Goal: Find specific page/section: Find specific page/section

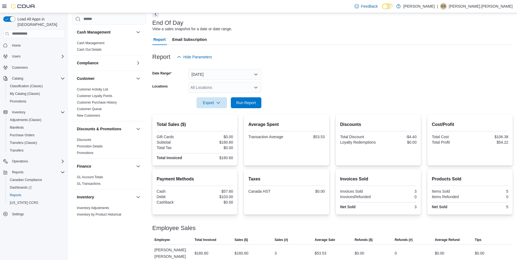
scroll to position [136, 0]
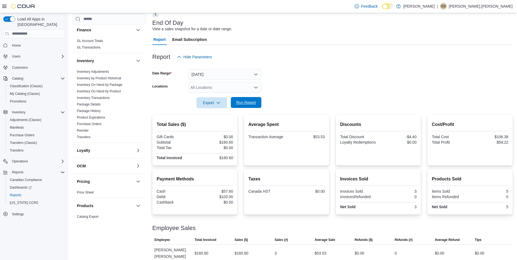
click at [251, 99] on span "Run Report" at bounding box center [246, 102] width 24 height 11
click at [250, 100] on span "Run Report" at bounding box center [246, 102] width 20 height 5
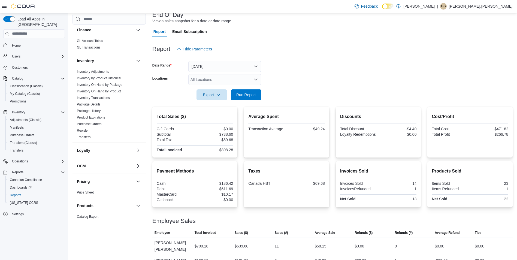
scroll to position [41, 0]
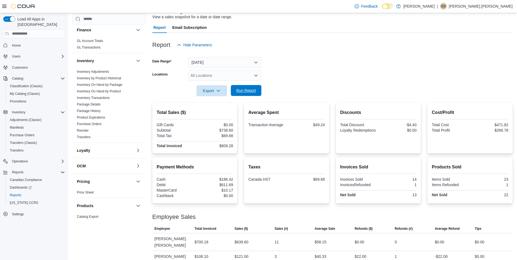
click at [247, 90] on span "Run Report" at bounding box center [246, 90] width 20 height 5
click at [247, 89] on span "Run Report" at bounding box center [246, 90] width 20 height 5
click at [241, 89] on span "Run Report" at bounding box center [246, 90] width 20 height 5
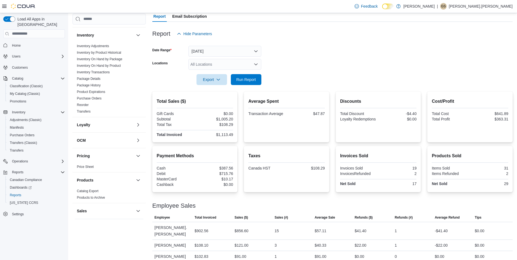
scroll to position [155, 0]
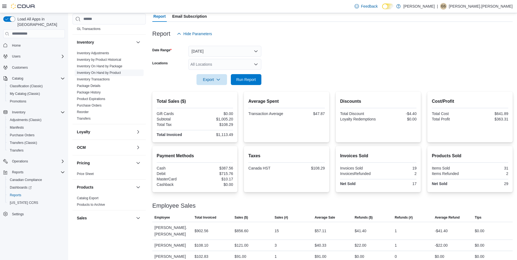
click at [114, 73] on link "Inventory On Hand by Product" at bounding box center [99, 73] width 44 height 4
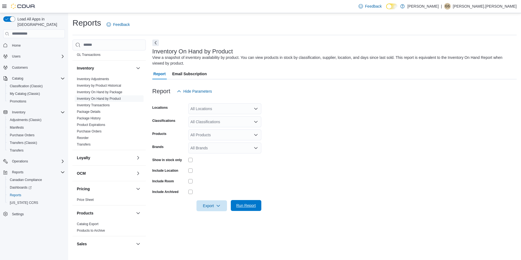
click at [248, 206] on span "Run Report" at bounding box center [246, 205] width 20 height 5
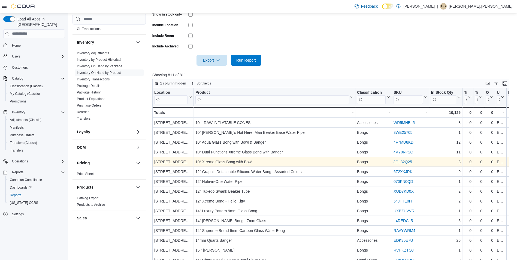
scroll to position [163, 0]
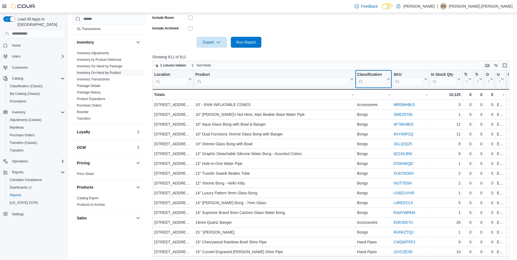
click at [368, 83] on input "search" at bounding box center [371, 81] width 29 height 9
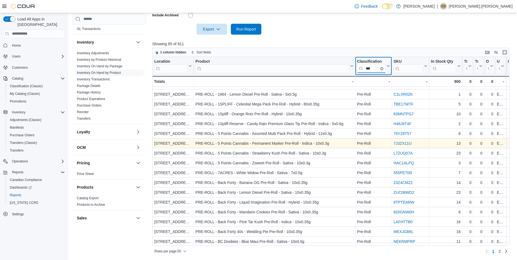
scroll to position [0, 0]
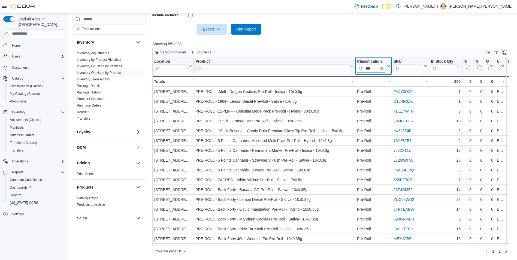
type input "***"
click at [501, 253] on span "2" at bounding box center [499, 250] width 2 height 5
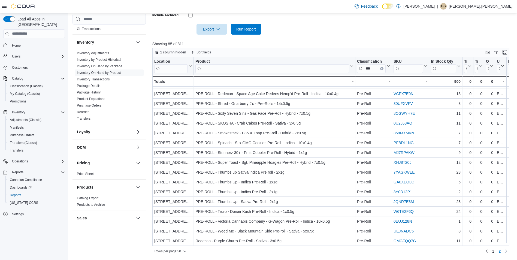
scroll to position [187, 0]
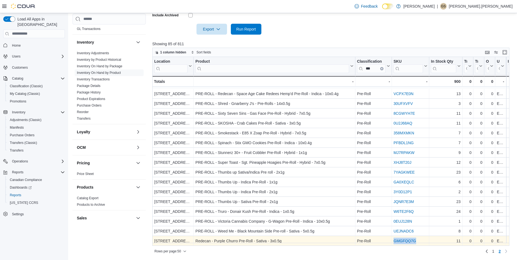
drag, startPoint x: 417, startPoint y: 238, endPoint x: 391, endPoint y: 240, distance: 25.7
click at [391, 240] on div "5988 Rama Road - Location, column 1, row 85 Redecan - Purple Churro Pre-Roll - …" at bounding box center [481, 241] width 659 height 10
drag, startPoint x: 391, startPoint y: 240, endPoint x: 397, endPoint y: 238, distance: 5.9
copy div "- Classification, column 3, row 85 GMGFQQ7G"
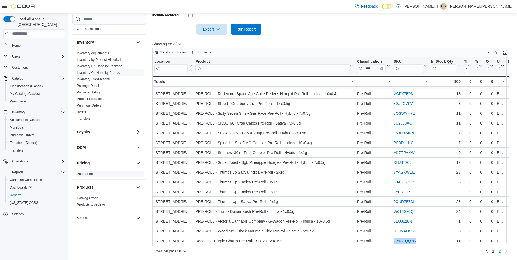
scroll to position [291, 0]
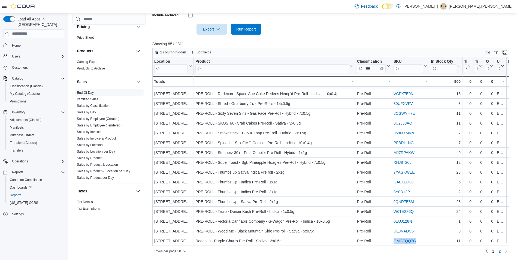
click at [87, 93] on link "End Of Day" at bounding box center [85, 93] width 17 height 4
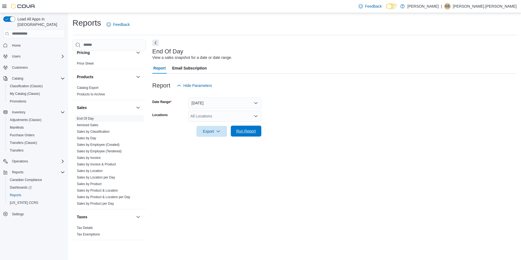
click at [251, 132] on span "Run Report" at bounding box center [246, 130] width 20 height 5
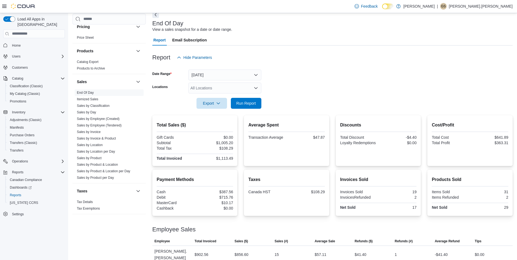
scroll to position [52, 0]
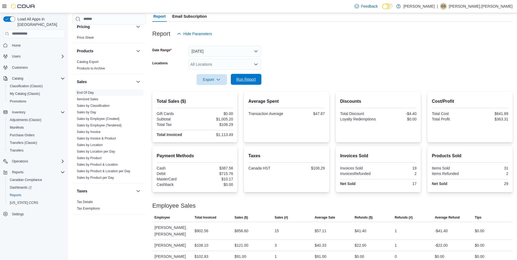
click at [244, 79] on span "Run Report" at bounding box center [246, 79] width 20 height 5
click at [249, 78] on span "Run Report" at bounding box center [246, 79] width 20 height 5
click at [246, 81] on span "Run Report" at bounding box center [246, 79] width 20 height 5
click at [252, 81] on span "Run Report" at bounding box center [246, 79] width 20 height 5
